Goal: Task Accomplishment & Management: Complete application form

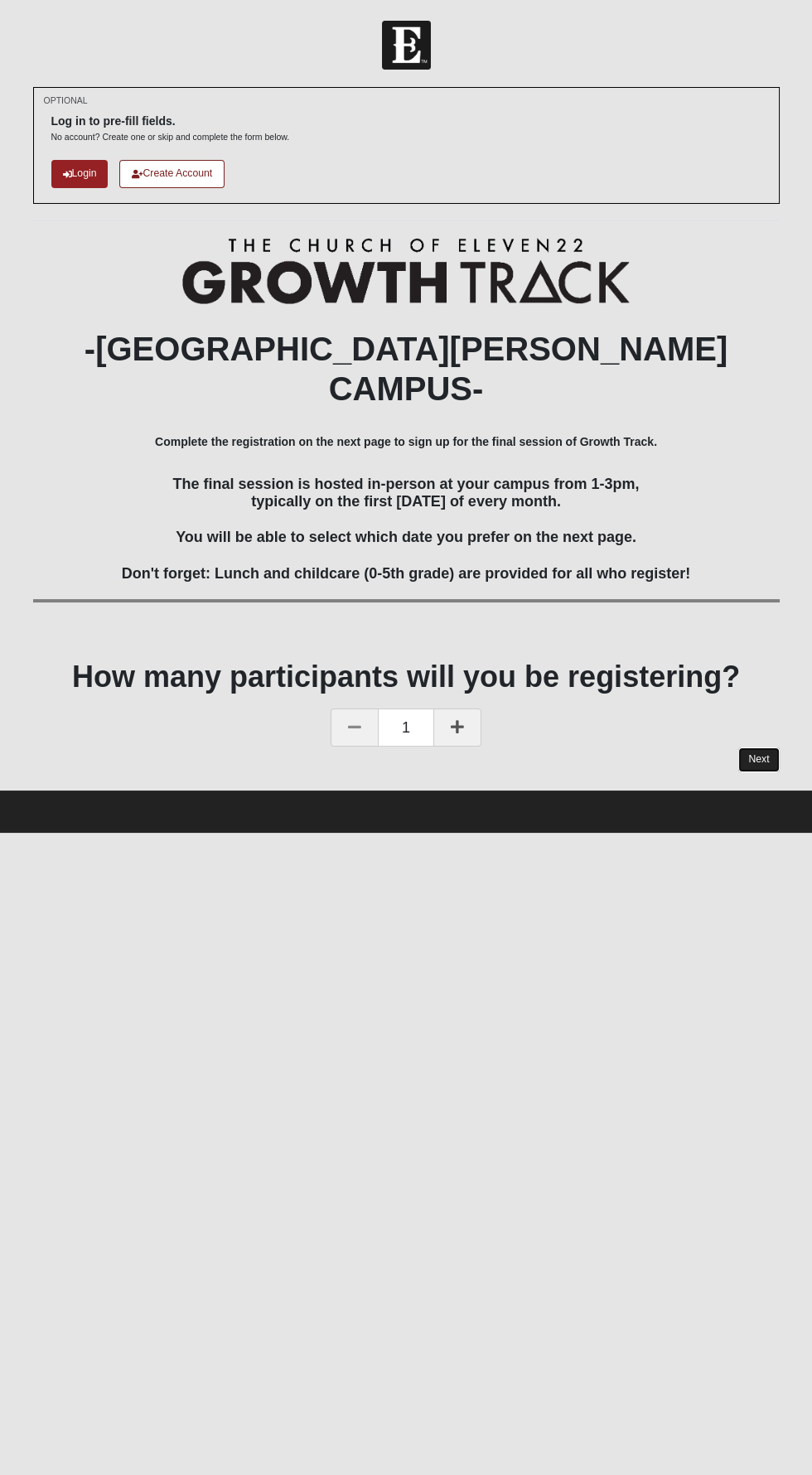
click at [761, 748] on link "Next" at bounding box center [758, 759] width 41 height 24
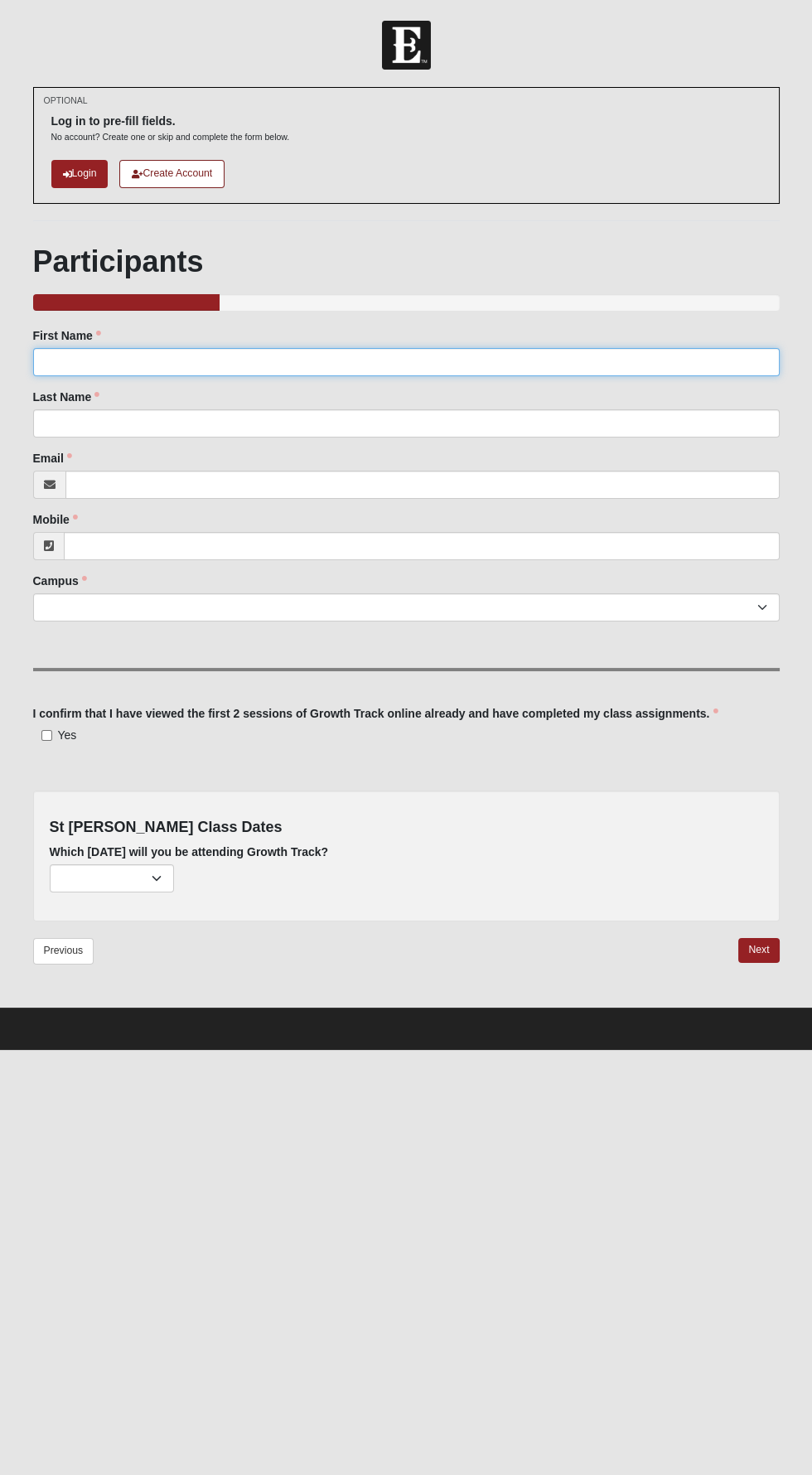
click at [199, 365] on input "First Name" at bounding box center [406, 362] width 747 height 28
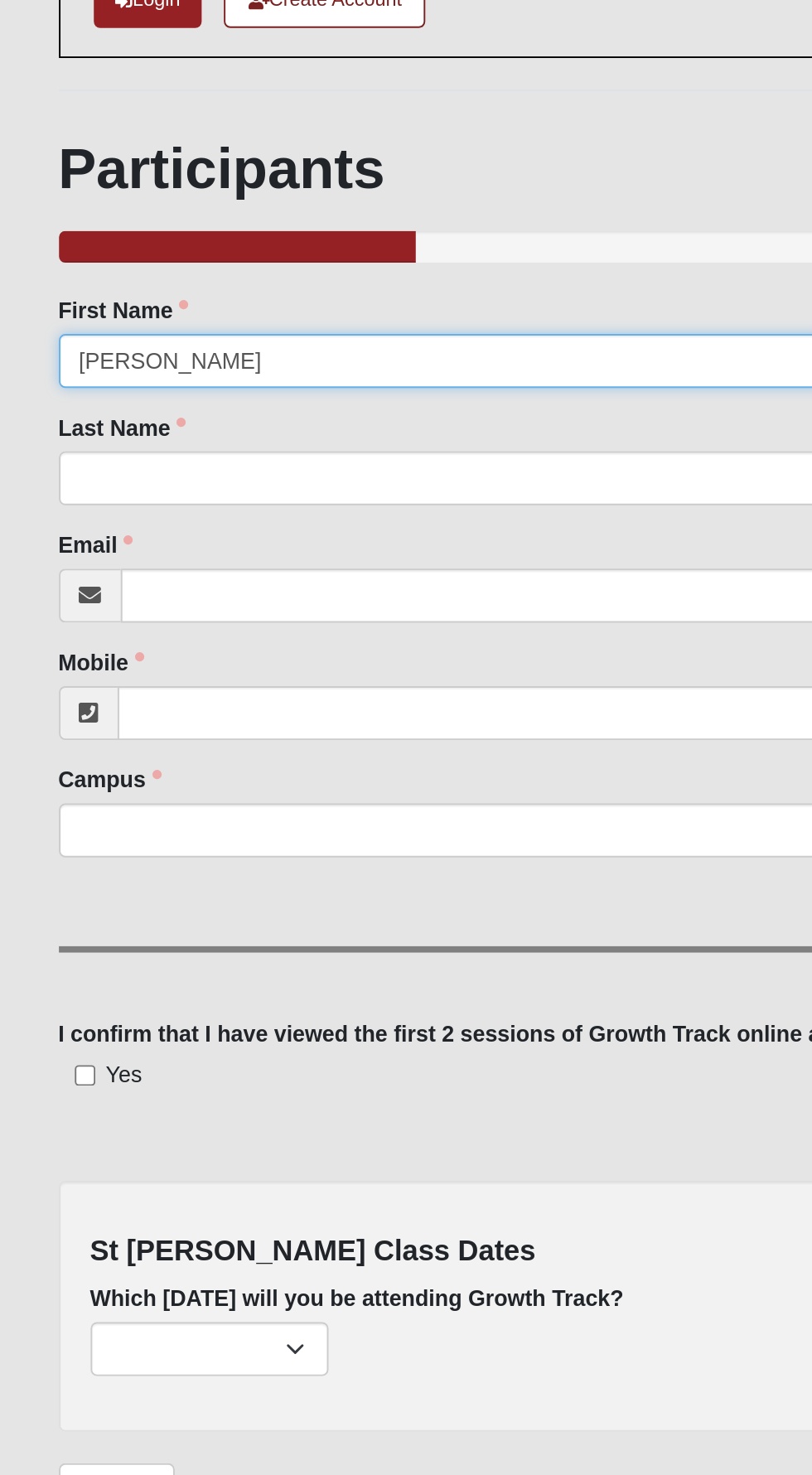
type input "[PERSON_NAME]"
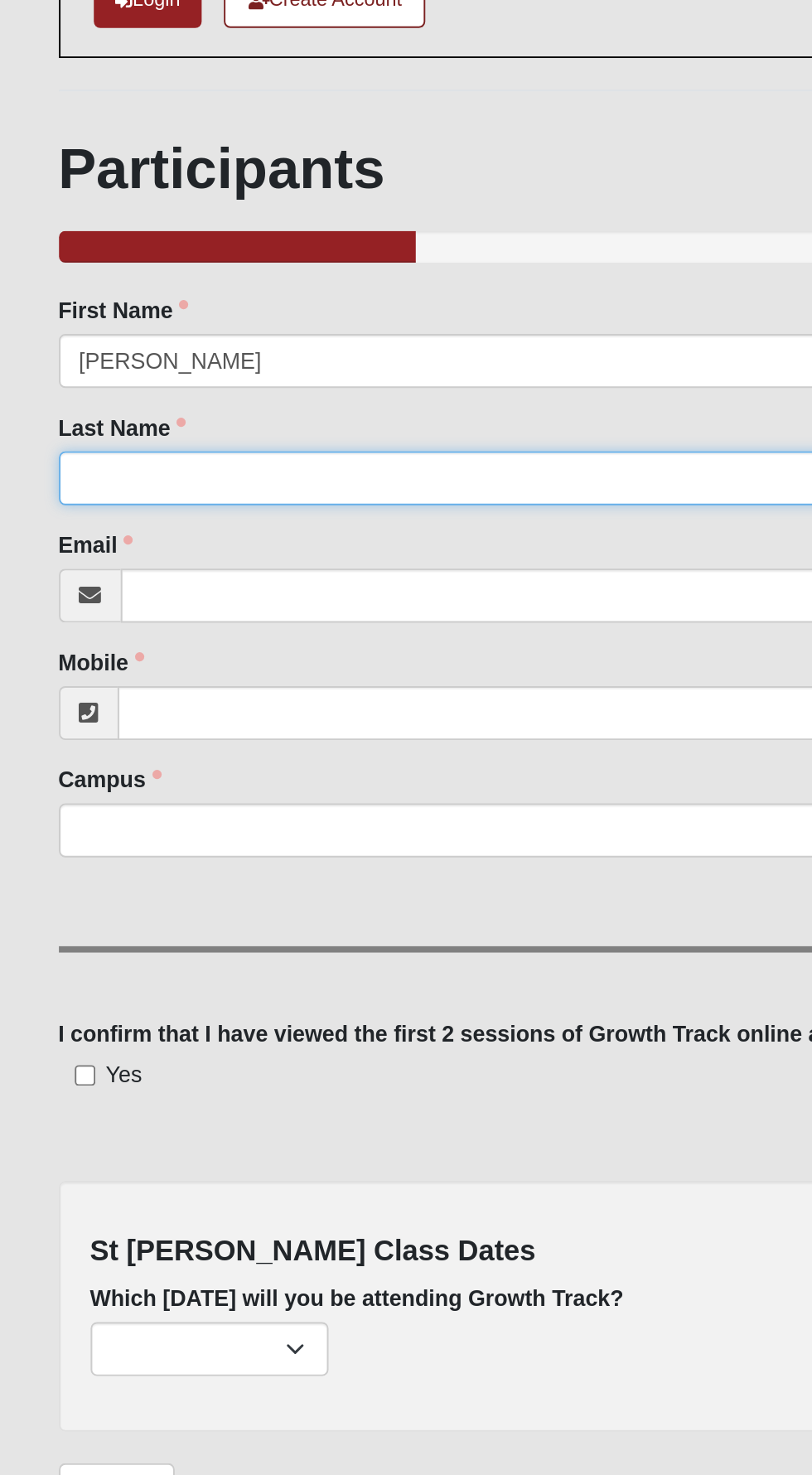
click at [117, 418] on input "Last Name" at bounding box center [406, 423] width 747 height 28
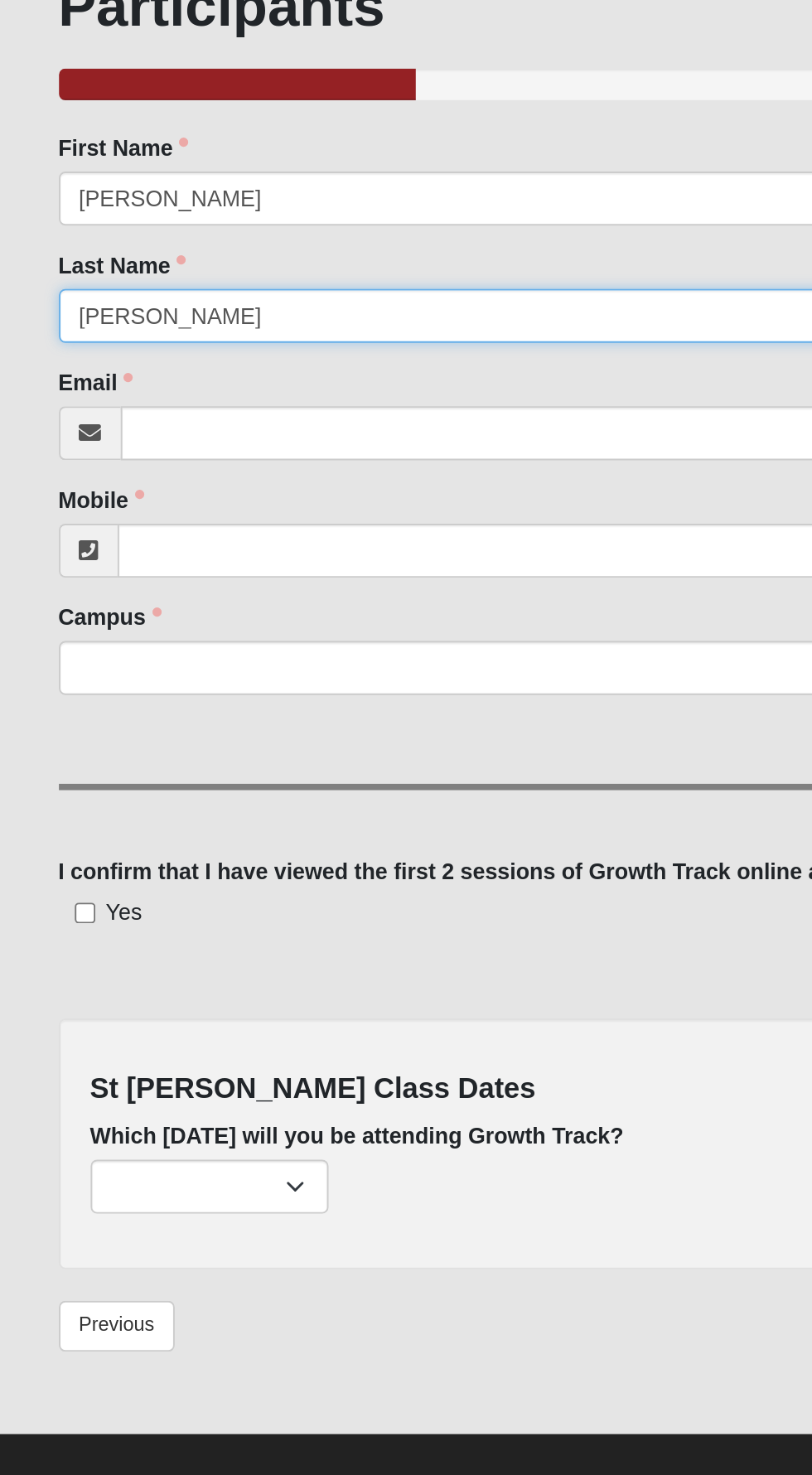
type input "[PERSON_NAME]"
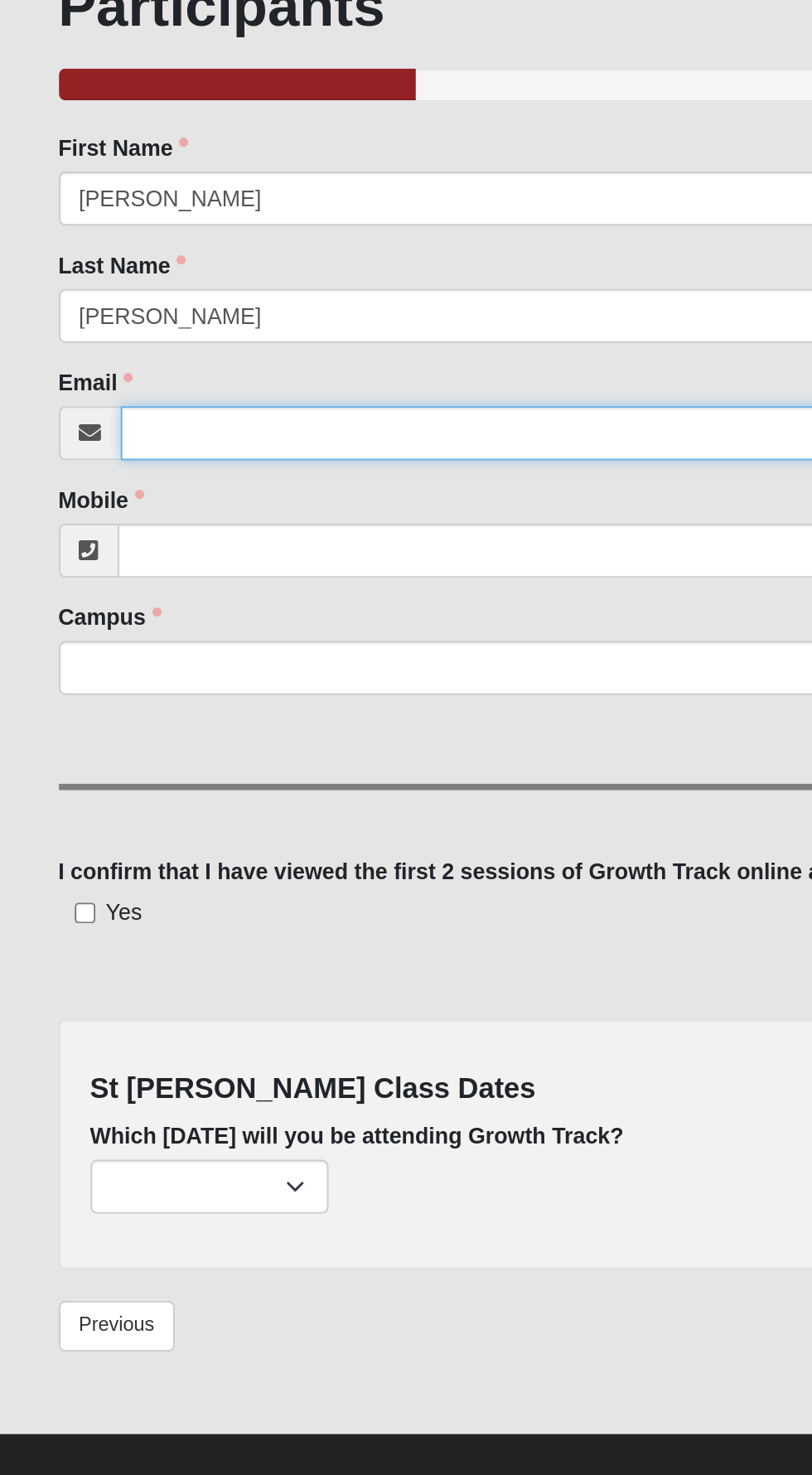
click at [129, 478] on input "Email" at bounding box center [422, 485] width 714 height 28
type input "[EMAIL_ADDRESS][DOMAIN_NAME]"
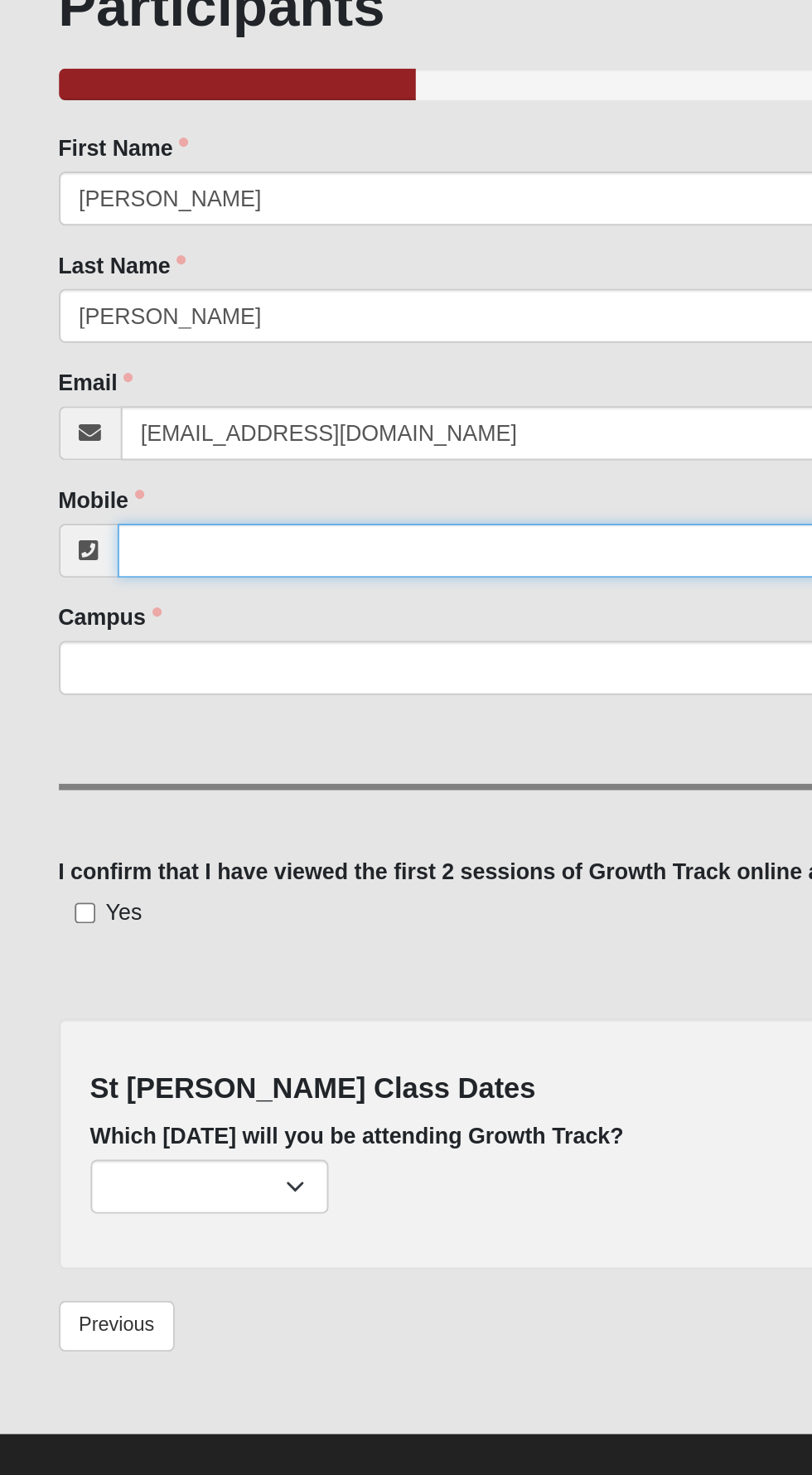
click at [143, 543] on input "Mobile" at bounding box center [421, 545] width 715 height 28
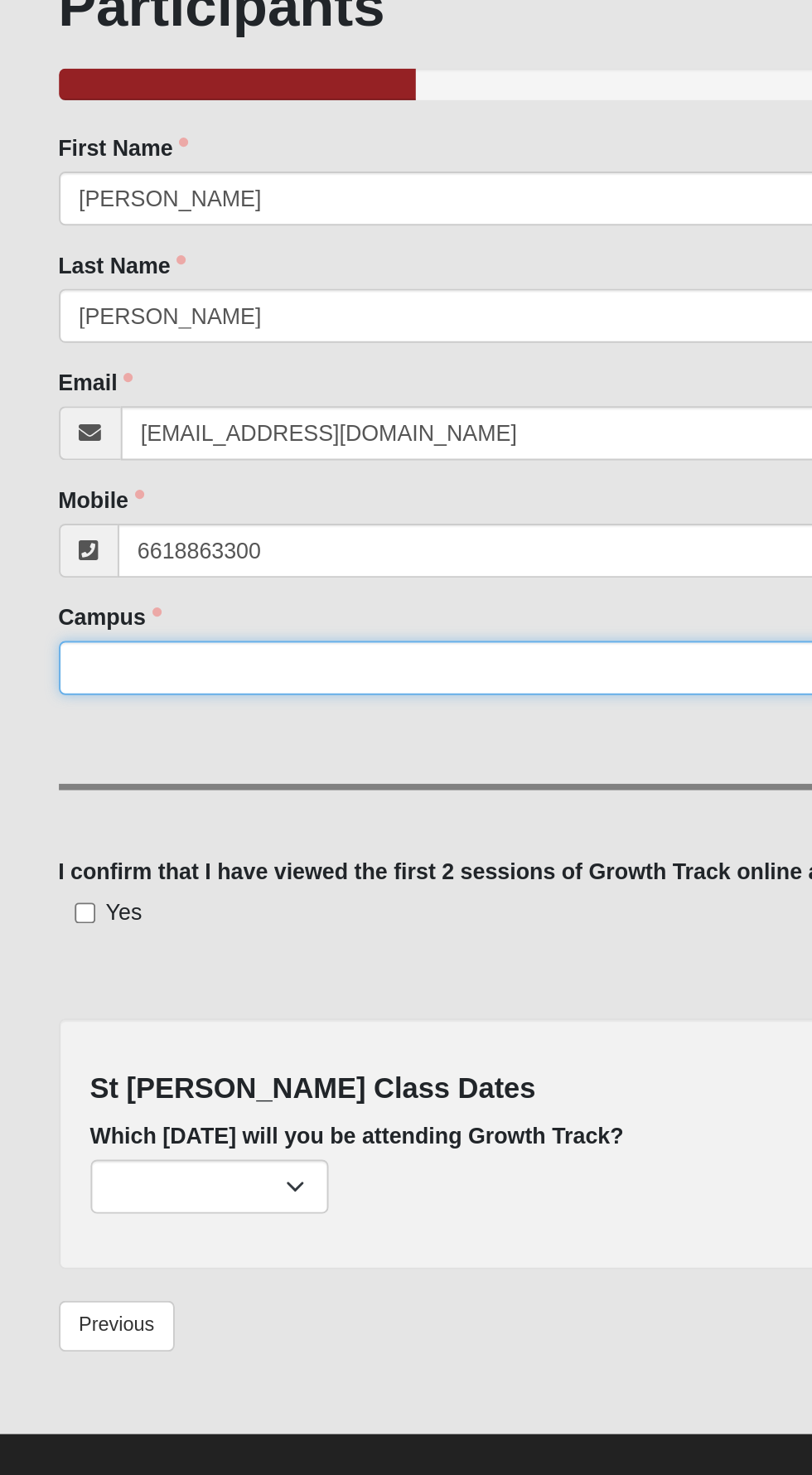
click at [116, 606] on select "[GEOGRAPHIC_DATA] [GEOGRAPHIC_DATA] (Coming Soon) Eleven22 Online [PERSON_NAME]…" at bounding box center [406, 607] width 747 height 28
type input "[PHONE_NUMBER]"
select select "11"
click at [33, 593] on select "[GEOGRAPHIC_DATA] [GEOGRAPHIC_DATA] (Coming Soon) Eleven22 Online [PERSON_NAME]…" at bounding box center [406, 607] width 747 height 28
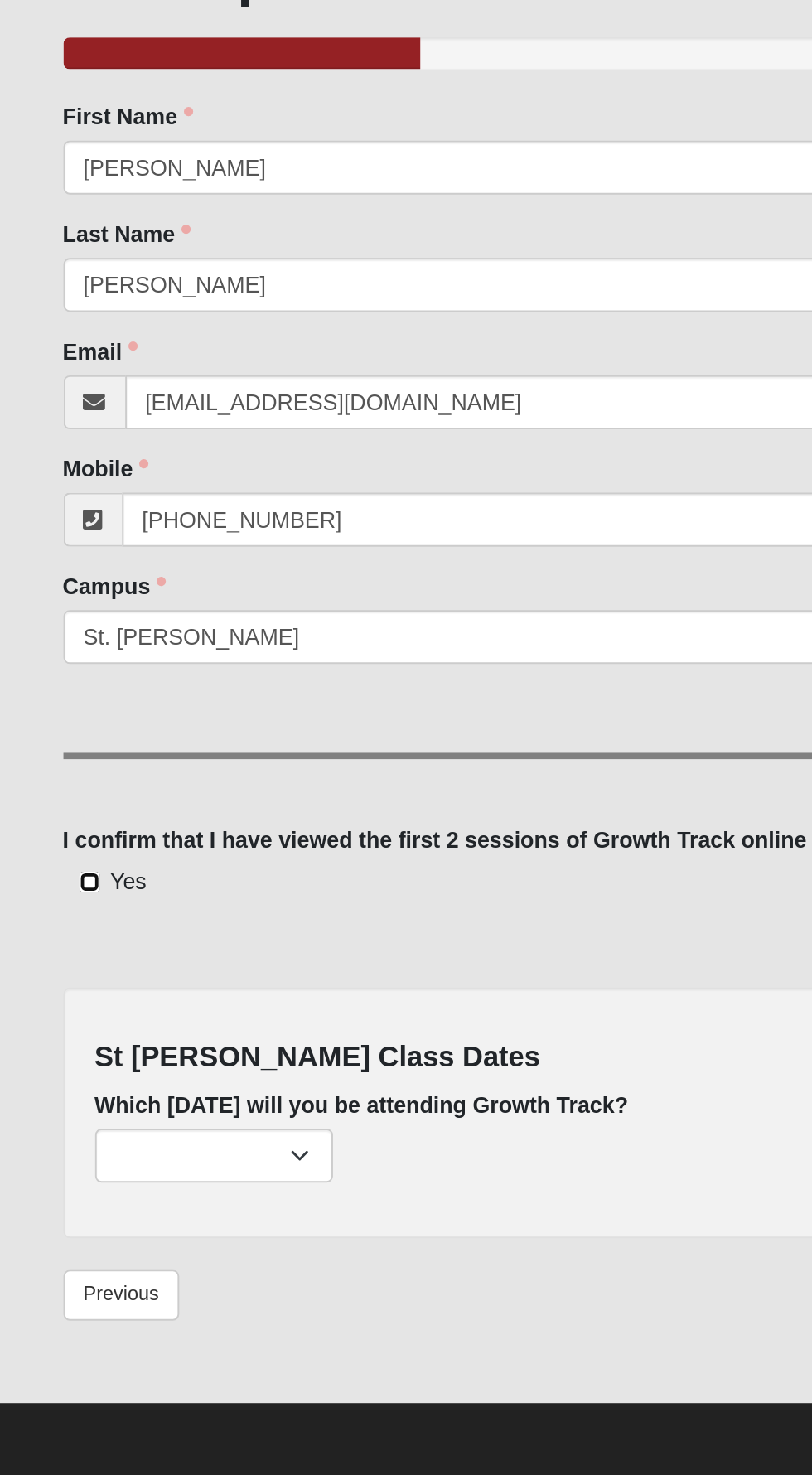
click at [41, 735] on input "Yes" at bounding box center [46, 735] width 11 height 11
checkbox input "true"
click at [158, 876] on select "[DATE] (14 remaining) [DATE] (55 remaining) [DATE] (58 remaining)" at bounding box center [111, 878] width 124 height 28
select select "726"
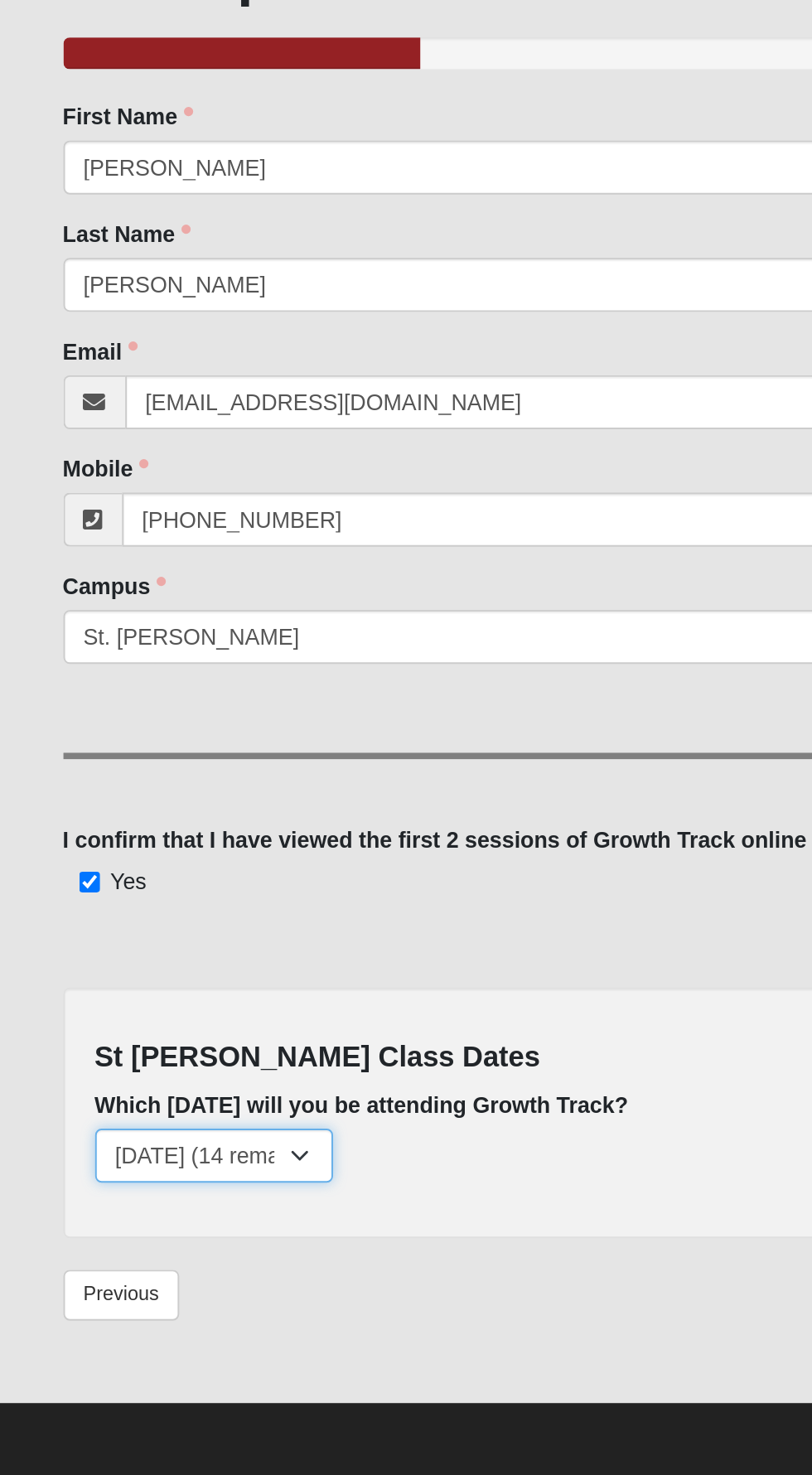
click at [50, 864] on select "[DATE] (14 remaining) [DATE] (55 remaining) [DATE] (58 remaining)" at bounding box center [111, 878] width 124 height 28
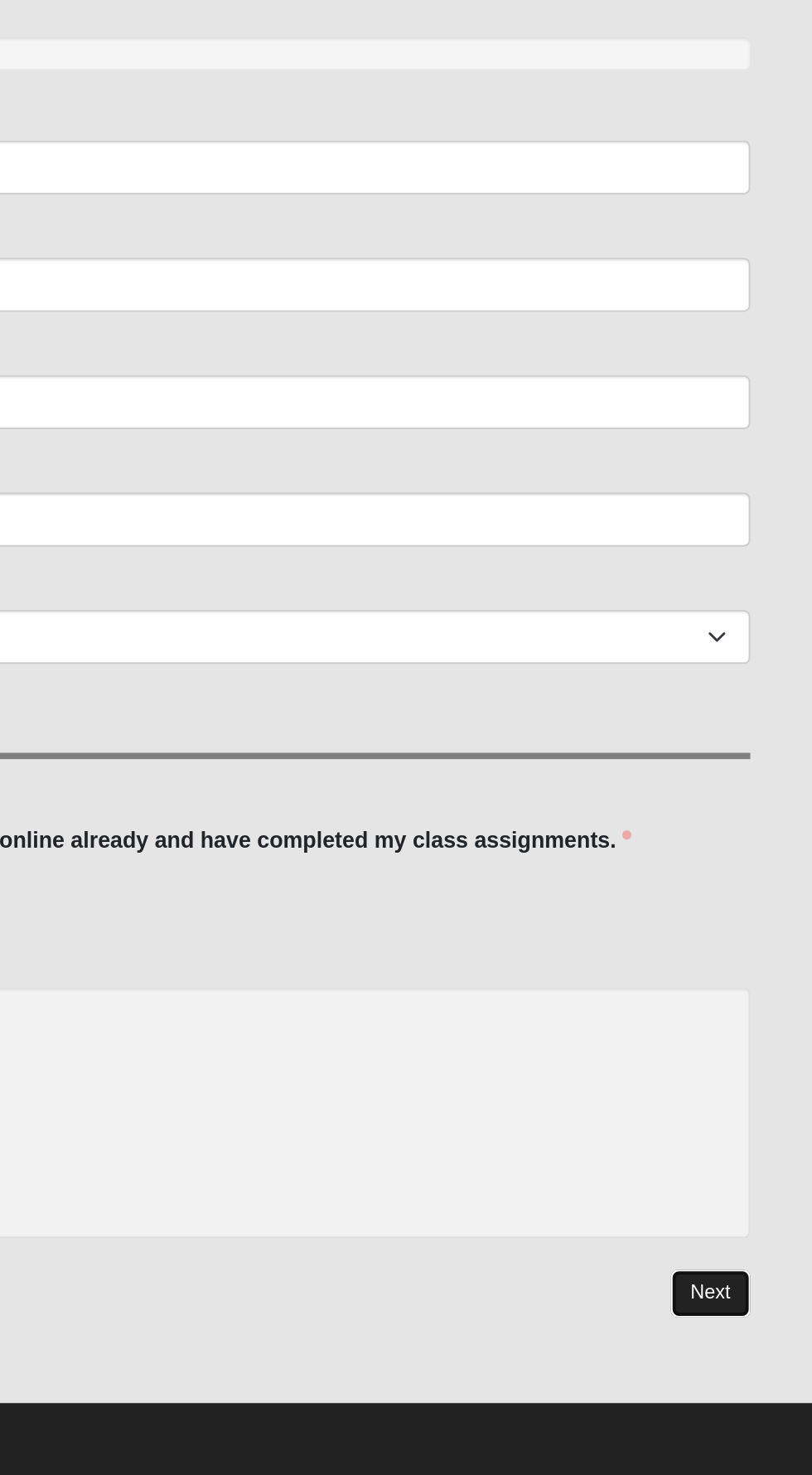
click at [770, 945] on link "Next" at bounding box center [758, 950] width 41 height 24
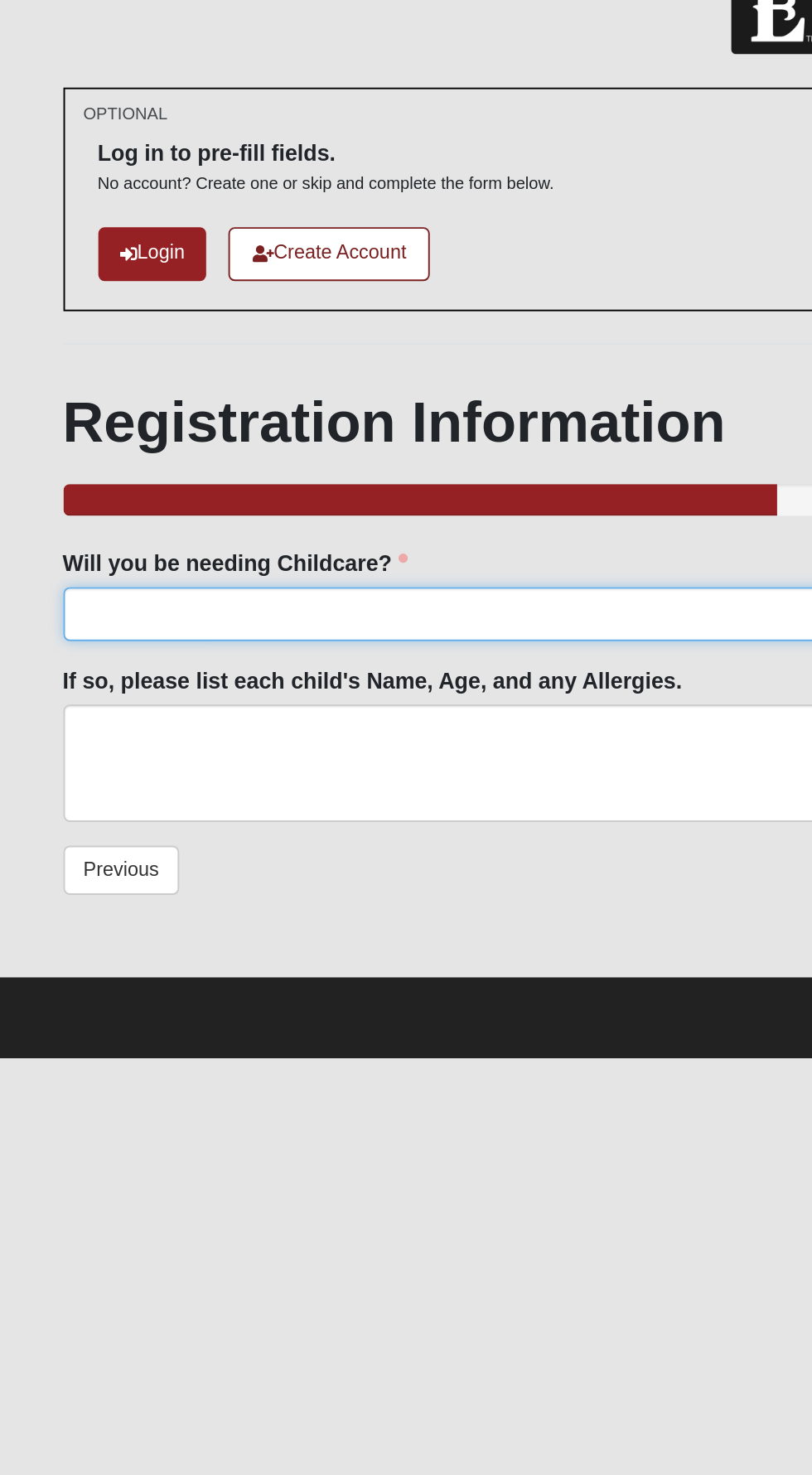
click at [103, 354] on select "Yes No" at bounding box center [406, 362] width 747 height 28
select select "No"
click at [33, 348] on select "Yes No" at bounding box center [406, 362] width 747 height 28
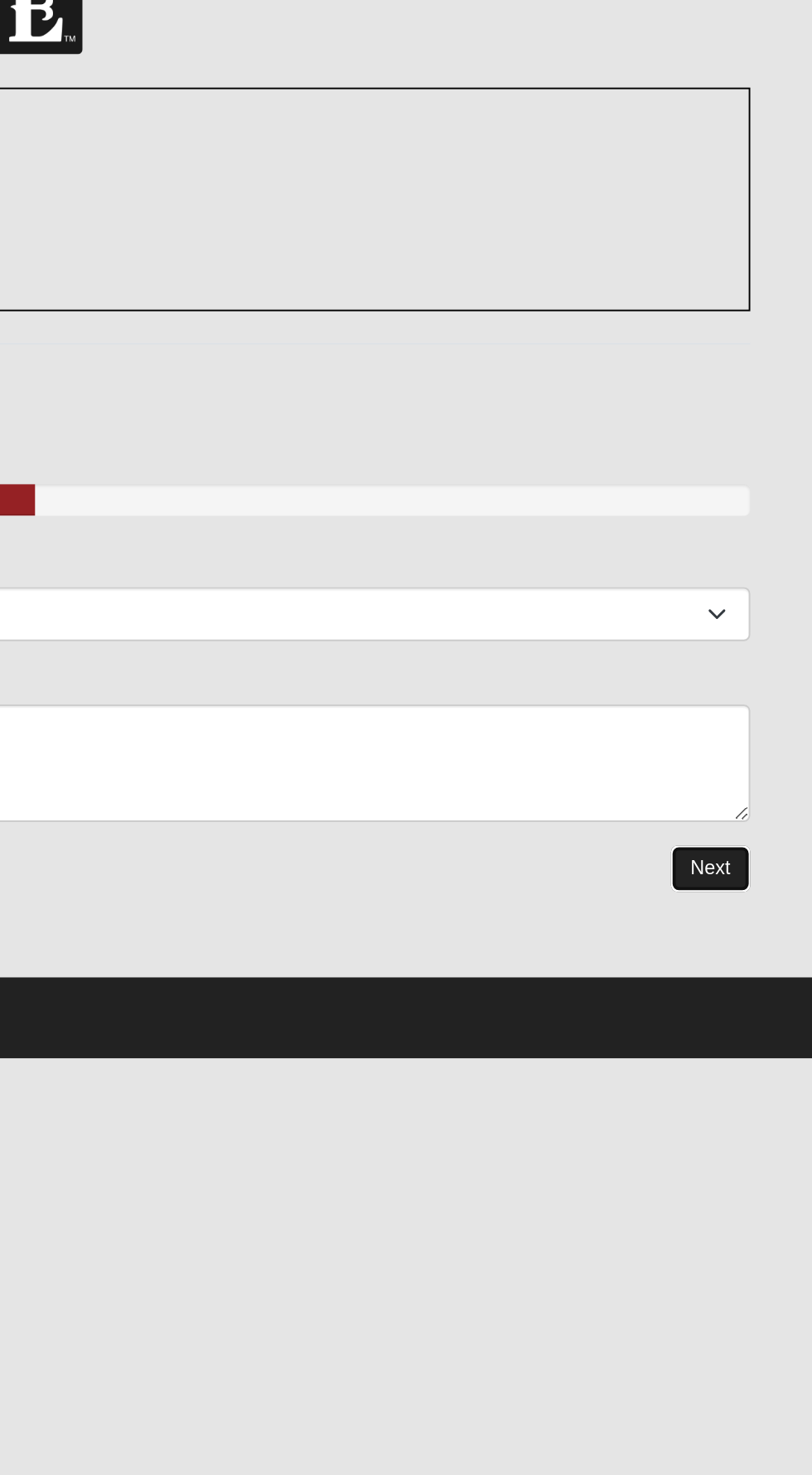
click at [754, 498] on link "Next" at bounding box center [758, 495] width 41 height 24
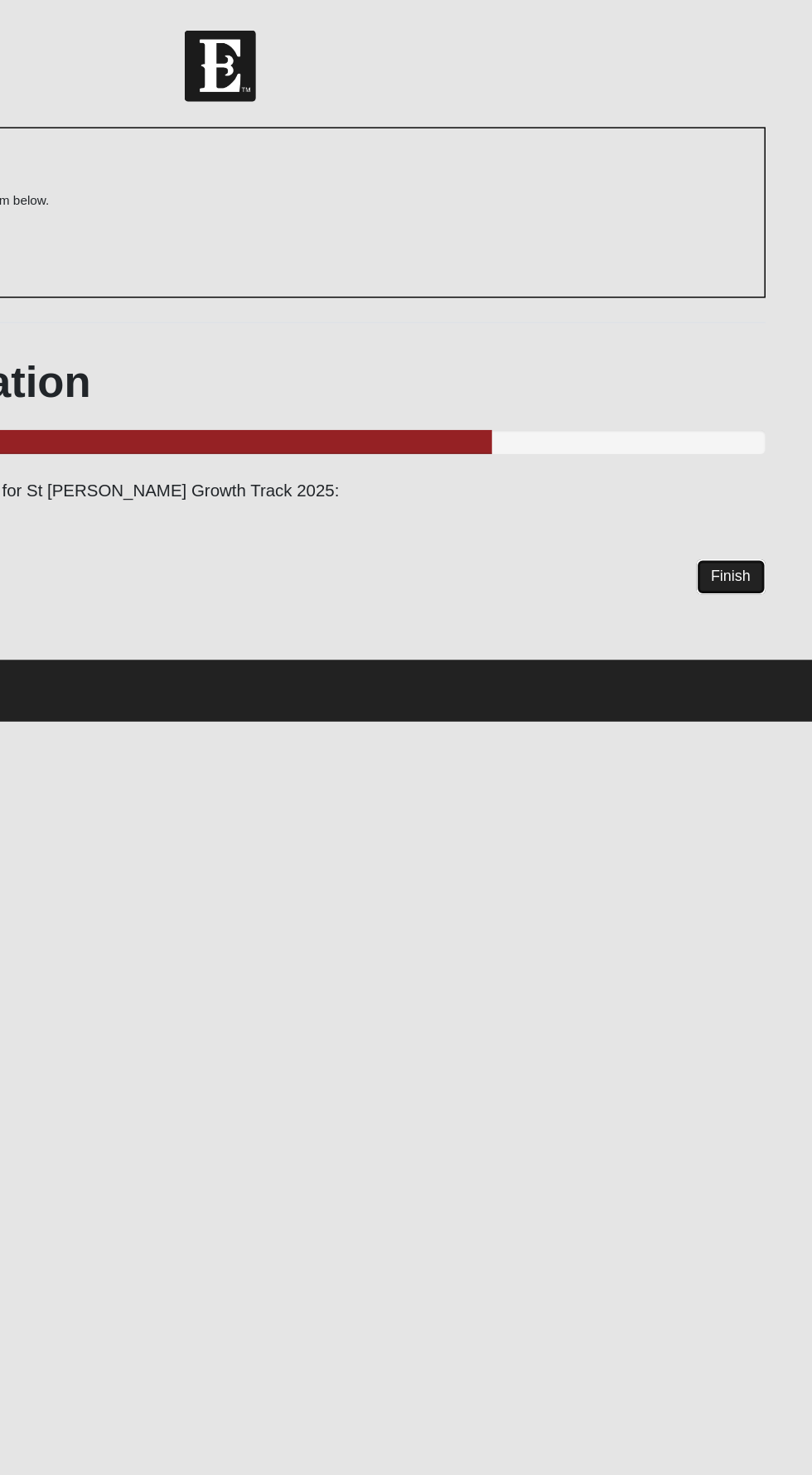
click at [753, 393] on link "Finish" at bounding box center [755, 395] width 47 height 24
